Goal: Transaction & Acquisition: Purchase product/service

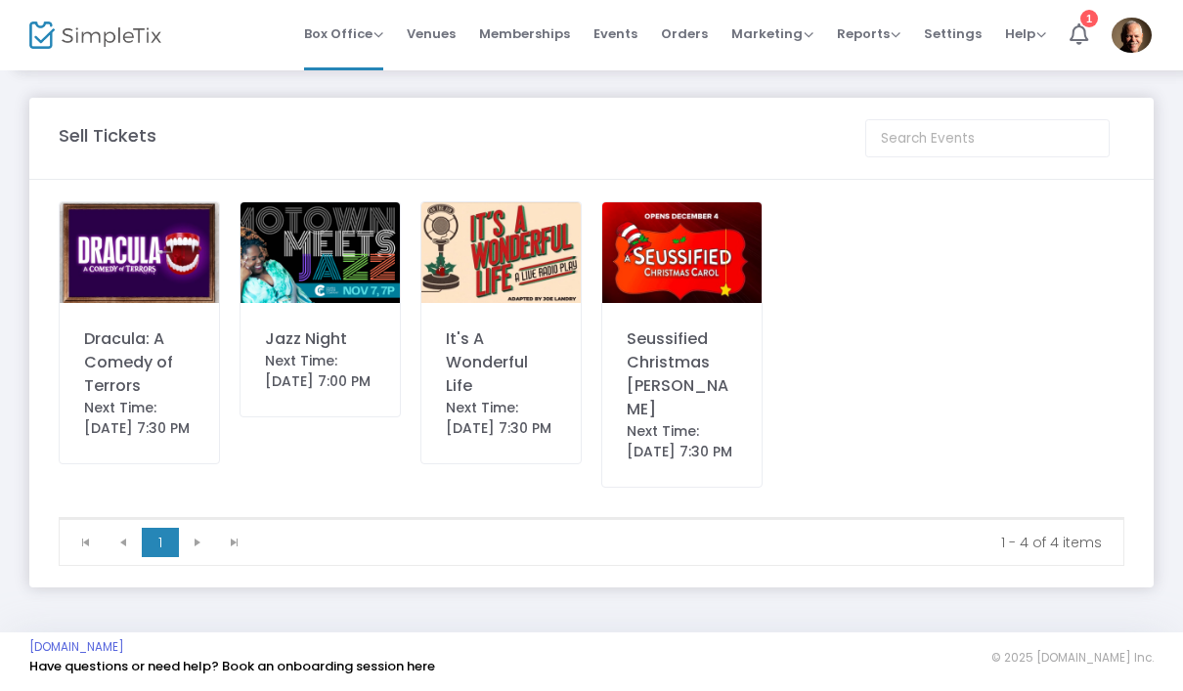
click at [122, 350] on div "Dracula: A Comedy of Terrors" at bounding box center [139, 362] width 110 height 70
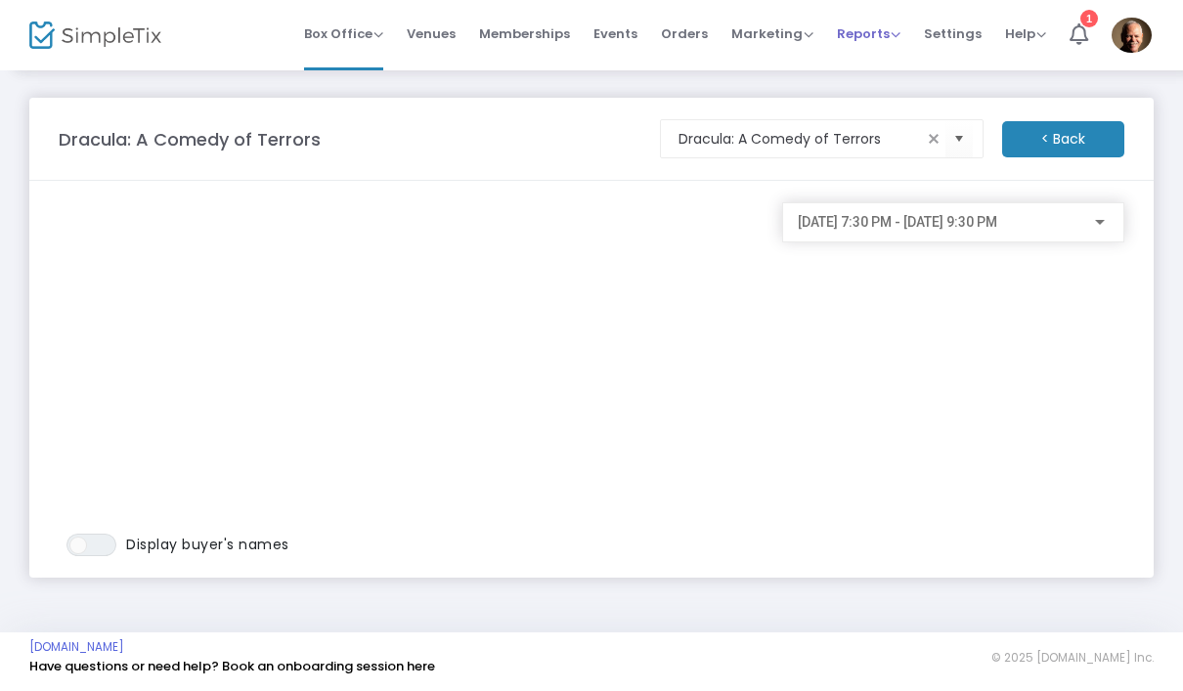
click at [872, 36] on span "Reports" at bounding box center [869, 33] width 64 height 19
click at [930, 109] on li "Sales Reports" at bounding box center [900, 104] width 127 height 38
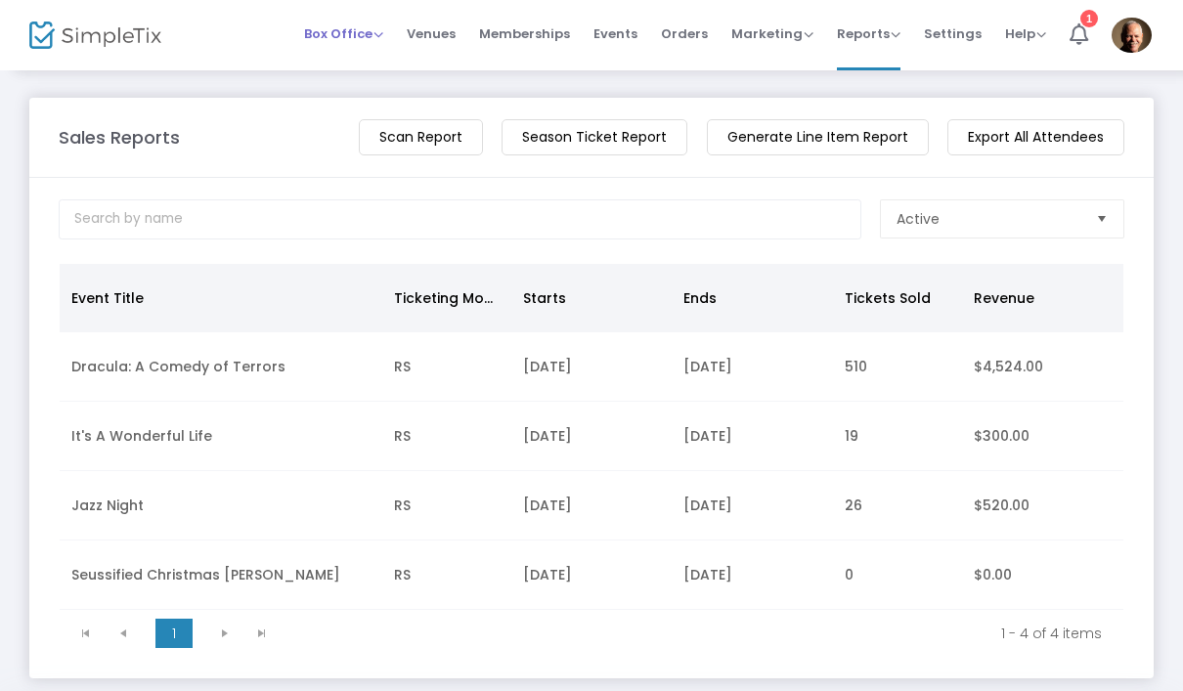
click at [365, 38] on span "Box Office" at bounding box center [343, 33] width 79 height 19
click at [401, 64] on li "Sell Tickets" at bounding box center [374, 66] width 140 height 38
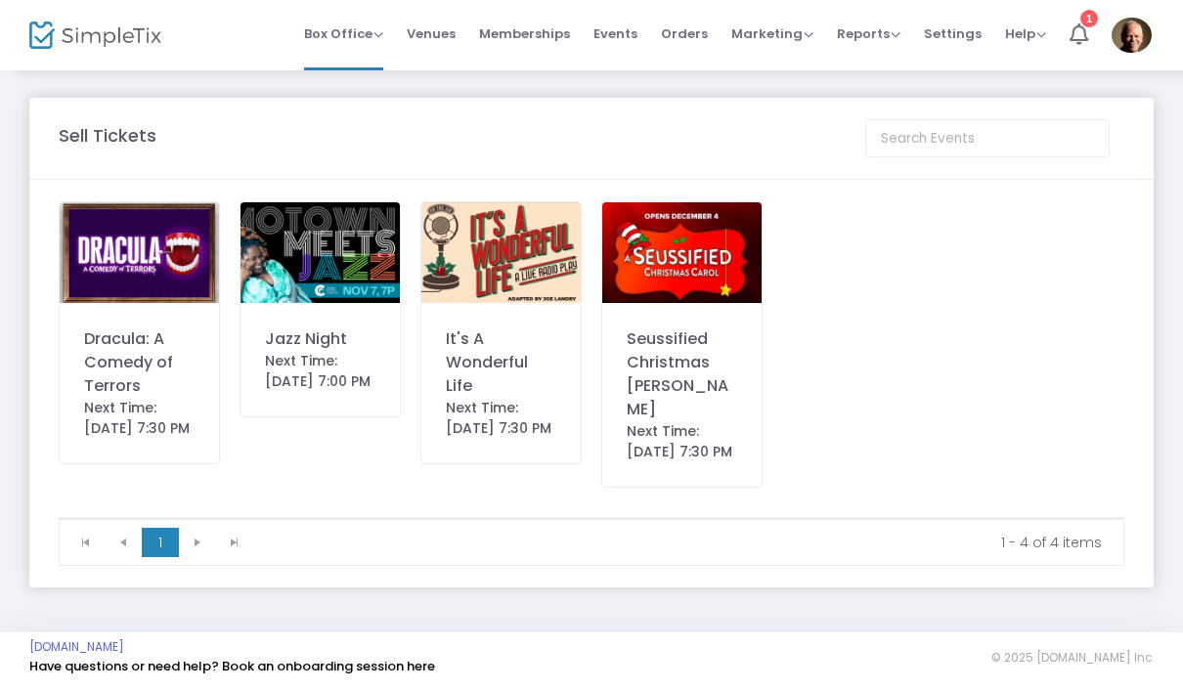
click at [523, 266] on img at bounding box center [500, 252] width 159 height 101
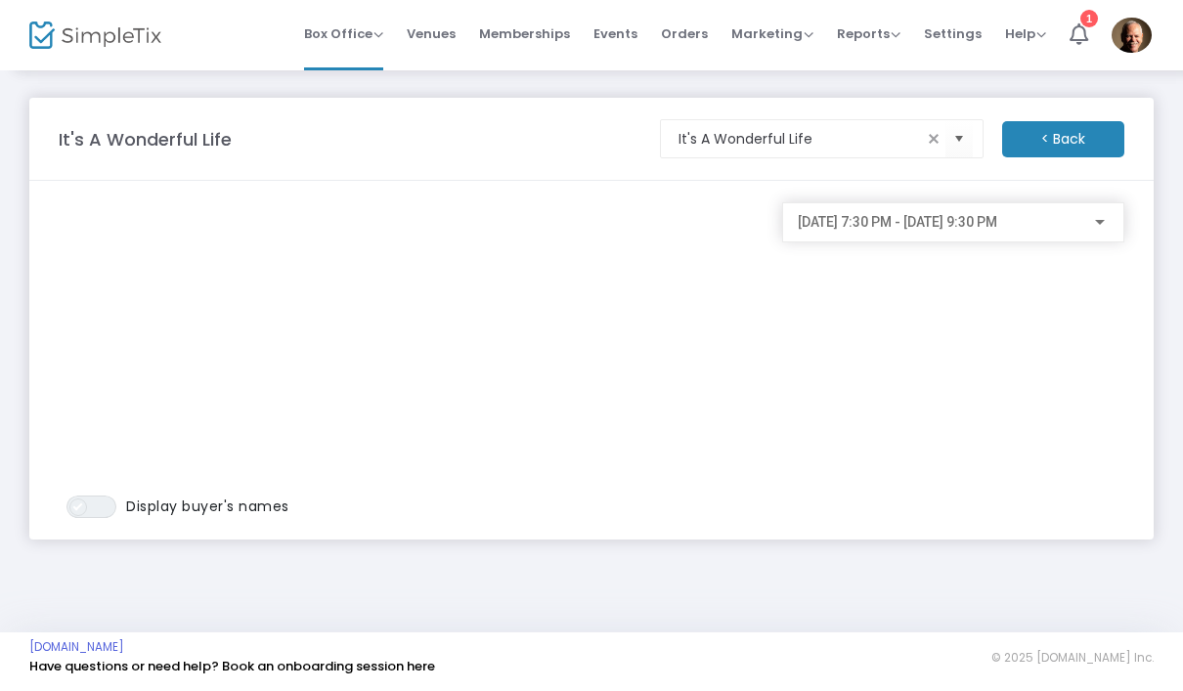
click at [106, 500] on span "ON OFF" at bounding box center [91, 507] width 50 height 22
click at [860, 399] on div "[DATE] 7:30 PM - [DATE] 9:30 PM" at bounding box center [953, 360] width 362 height 316
click at [874, 417] on div "[DATE] 7:30 PM - [DATE] 9:30 PM" at bounding box center [953, 360] width 362 height 316
click at [367, 34] on span "Box Office" at bounding box center [343, 33] width 79 height 19
click at [396, 105] on li "Bookings" at bounding box center [374, 104] width 140 height 38
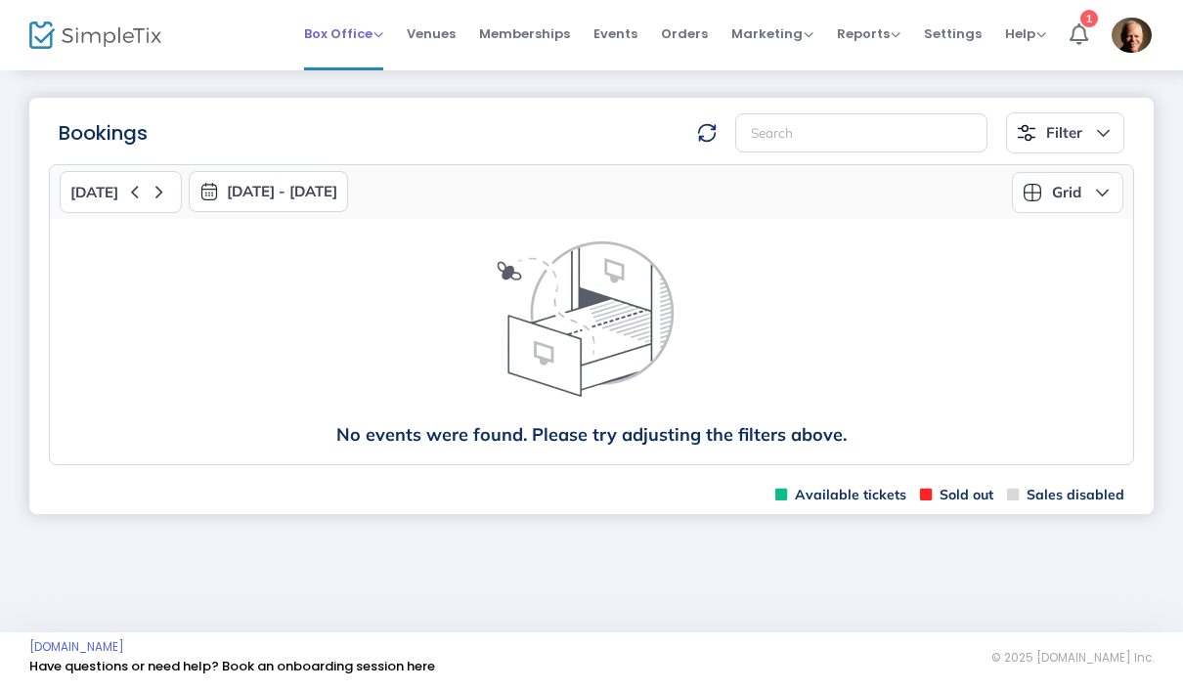
click at [357, 33] on span "Box Office" at bounding box center [343, 33] width 79 height 19
click at [385, 67] on li "Sell Tickets" at bounding box center [374, 66] width 140 height 38
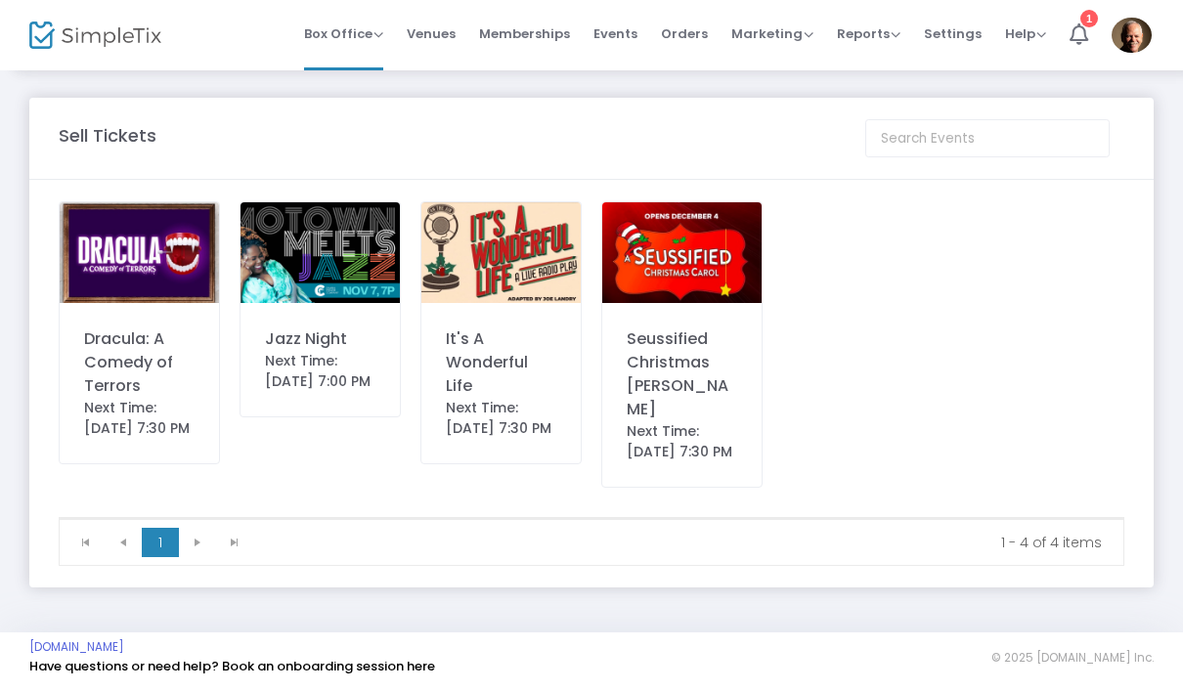
click at [337, 271] on img at bounding box center [319, 252] width 159 height 101
